Goal: Transaction & Acquisition: Purchase product/service

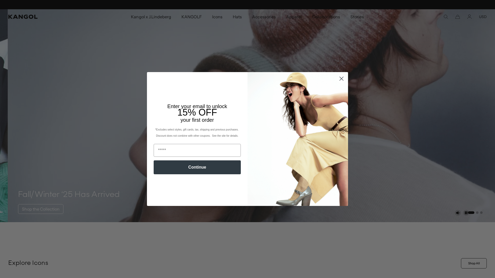
scroll to position [0, 106]
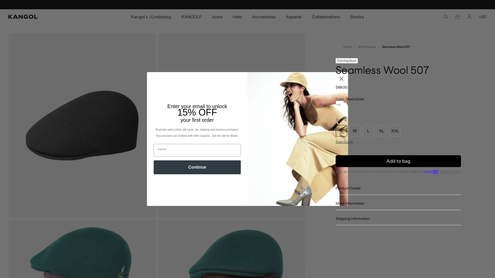
scroll to position [0, 106]
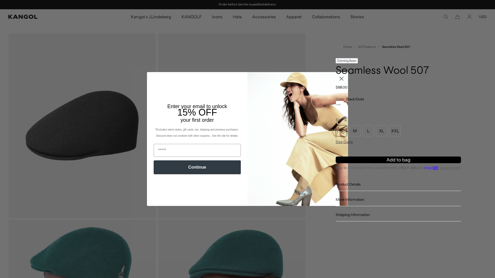
click at [395, 159] on span "Add to bag" at bounding box center [399, 160] width 24 height 7
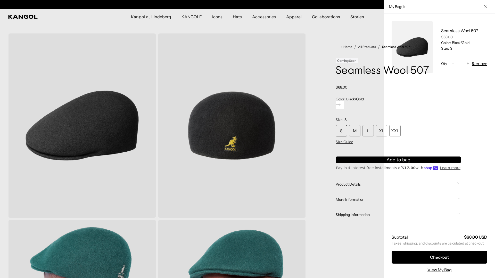
scroll to position [0, 0]
